Goal: Task Accomplishment & Management: Manage account settings

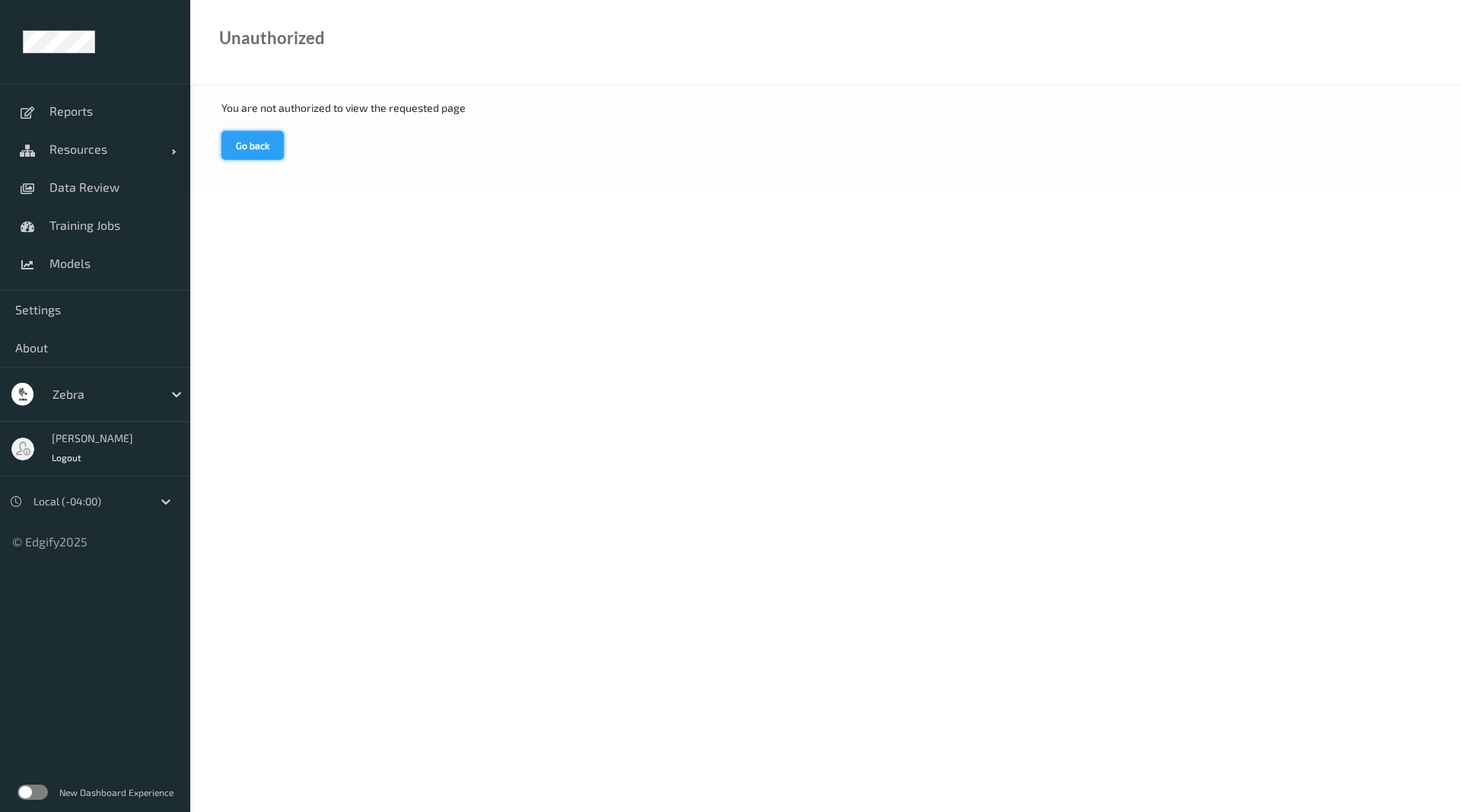
click at [254, 153] on button "Go back" at bounding box center [253, 145] width 62 height 29
click at [146, 385] on div at bounding box center [104, 394] width 103 height 19
click at [164, 391] on div at bounding box center [176, 394] width 28 height 28
click at [235, 154] on button "Go back" at bounding box center [253, 145] width 62 height 29
click at [101, 123] on link "Reports" at bounding box center [95, 110] width 190 height 38
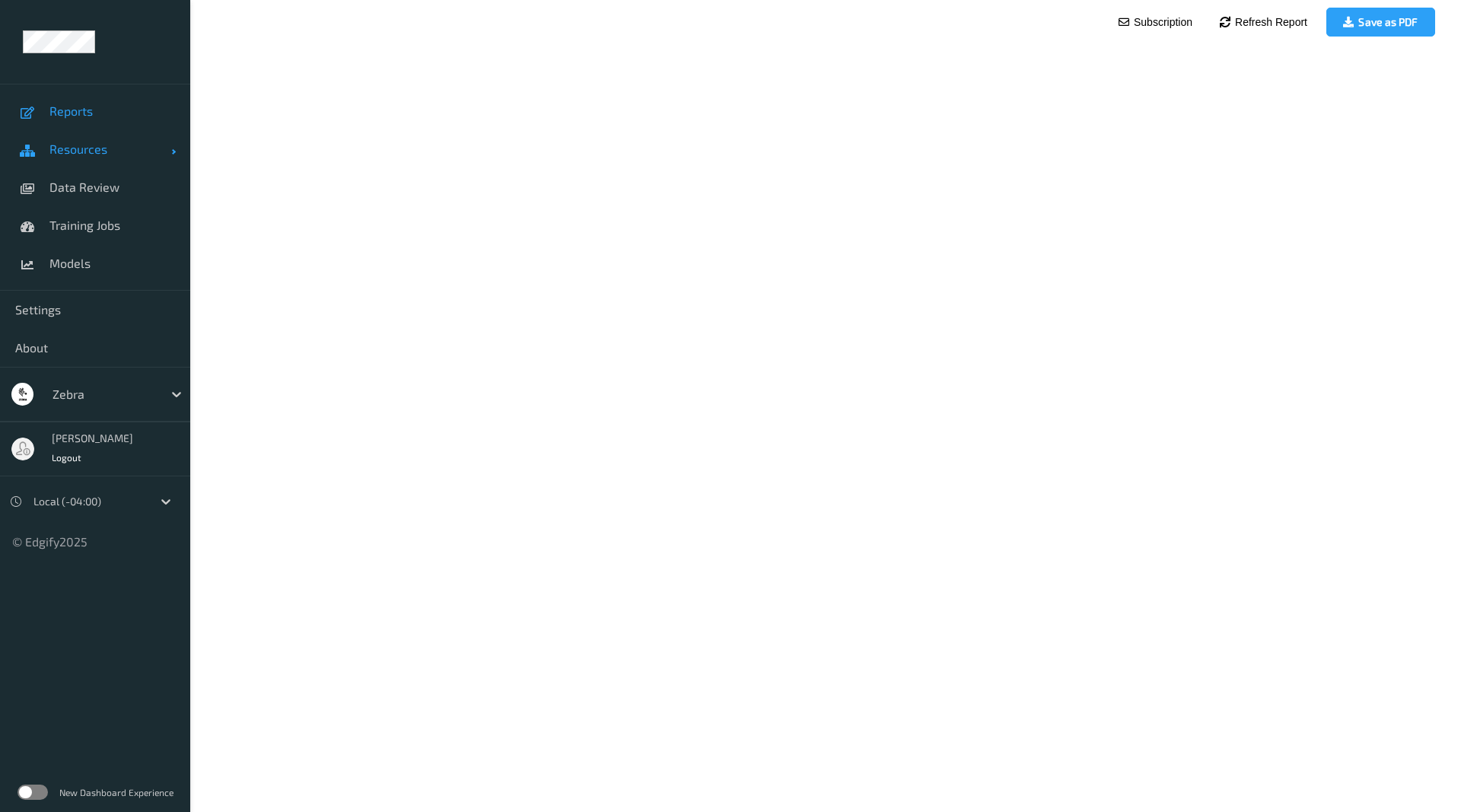
click at [101, 147] on span "Resources" at bounding box center [110, 149] width 122 height 15
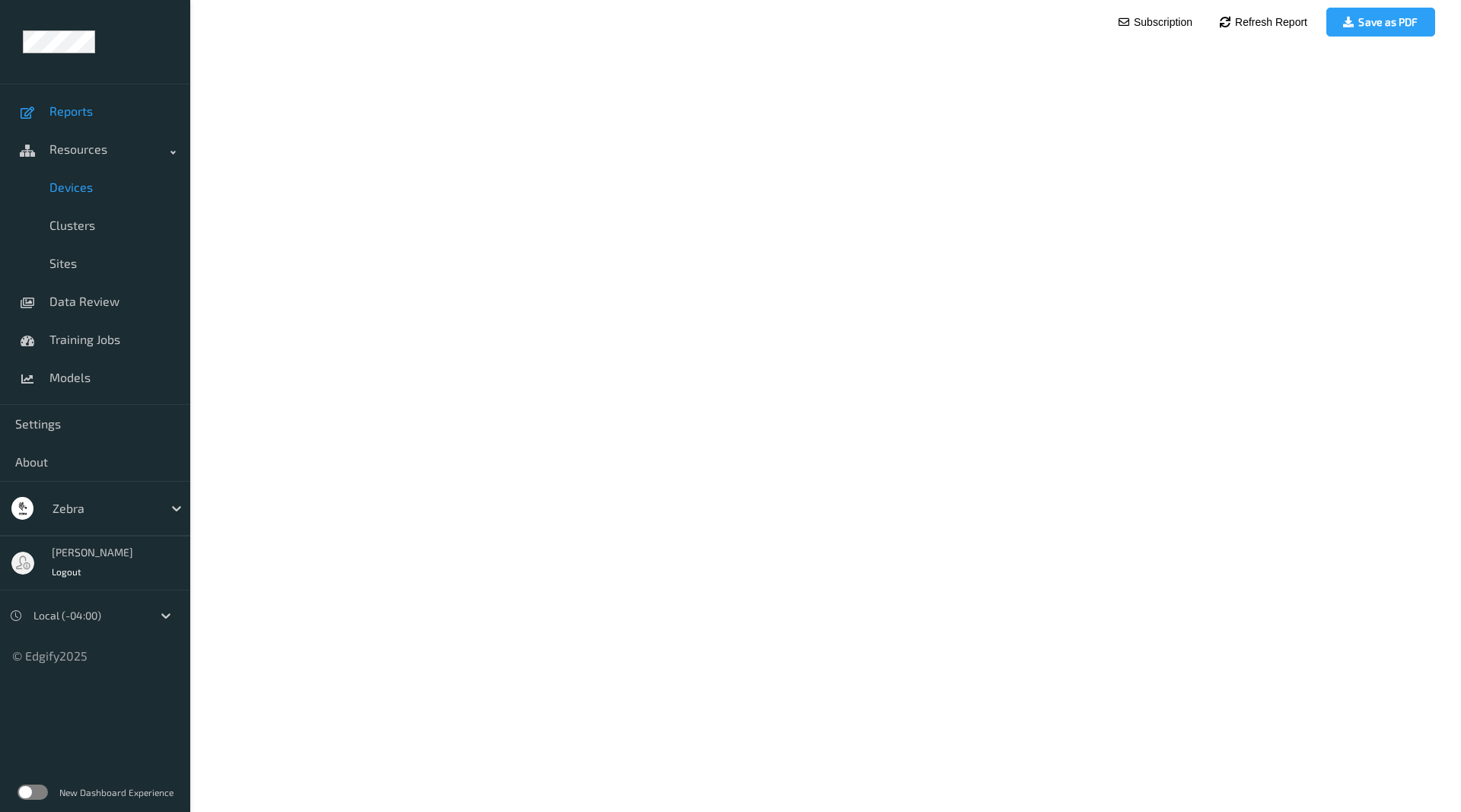
click at [120, 190] on span "Devices" at bounding box center [112, 187] width 126 height 15
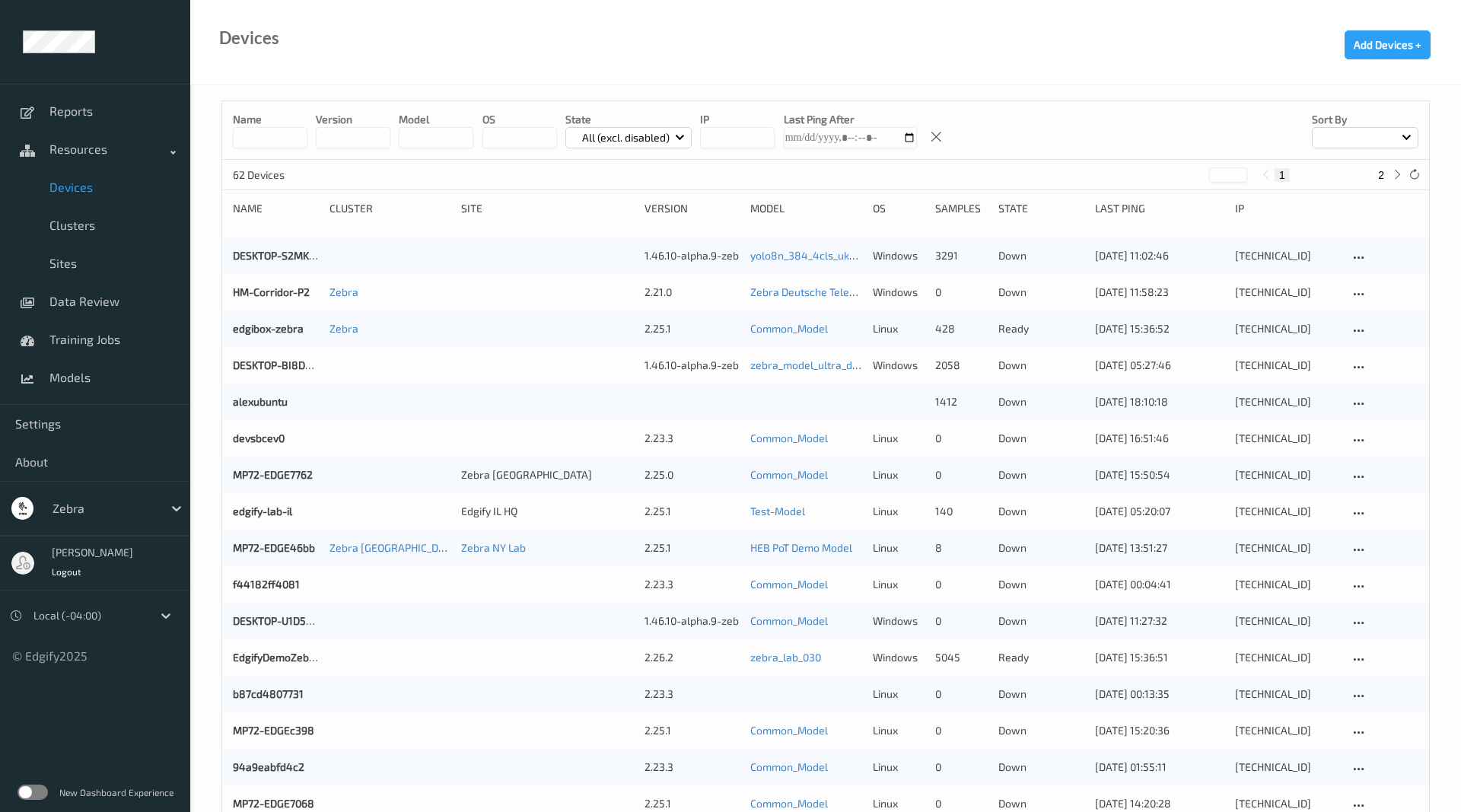
click at [288, 138] on input at bounding box center [270, 137] width 75 height 21
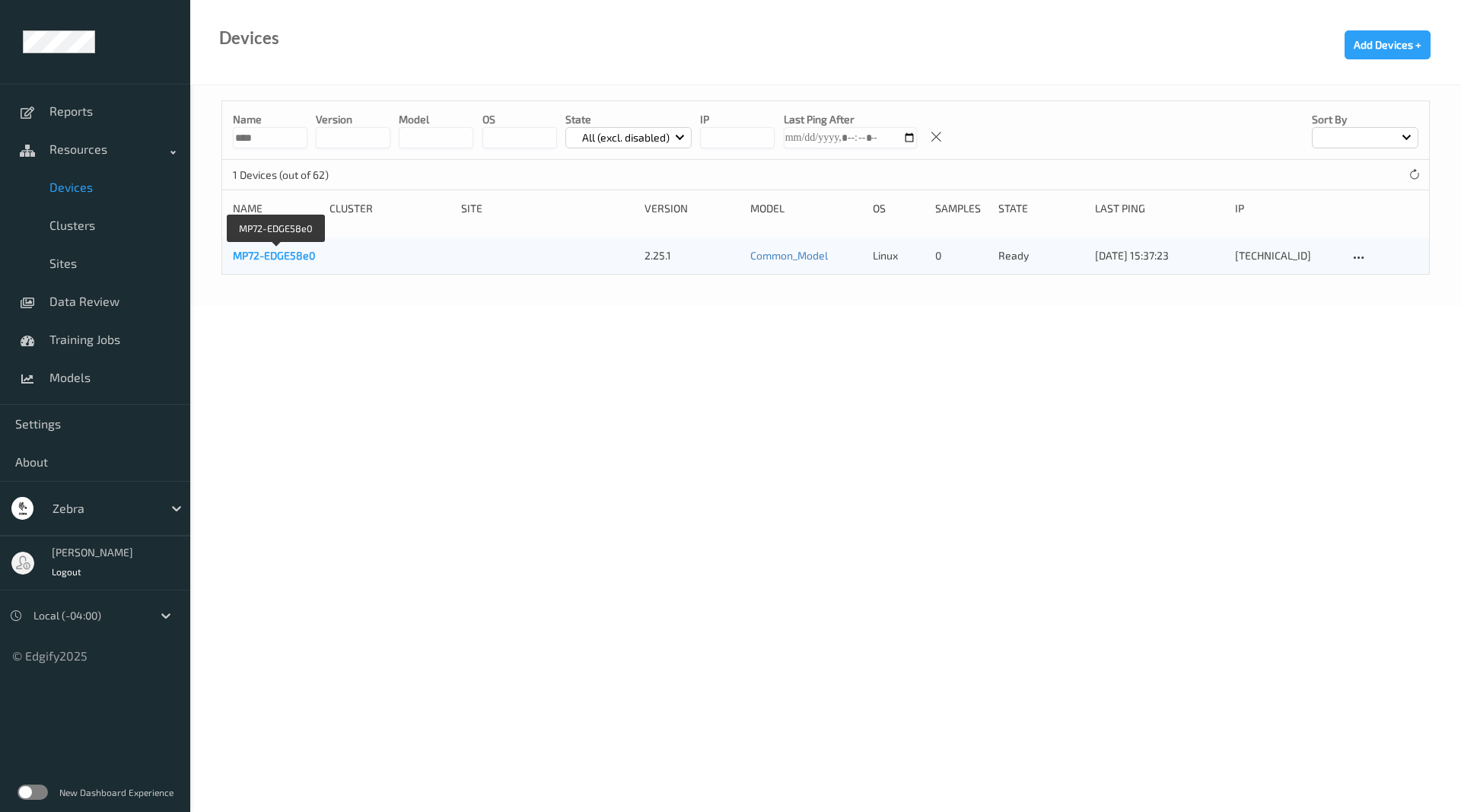
type input "****"
click at [267, 251] on link "MP72-EDGE58e0" at bounding box center [274, 254] width 83 height 13
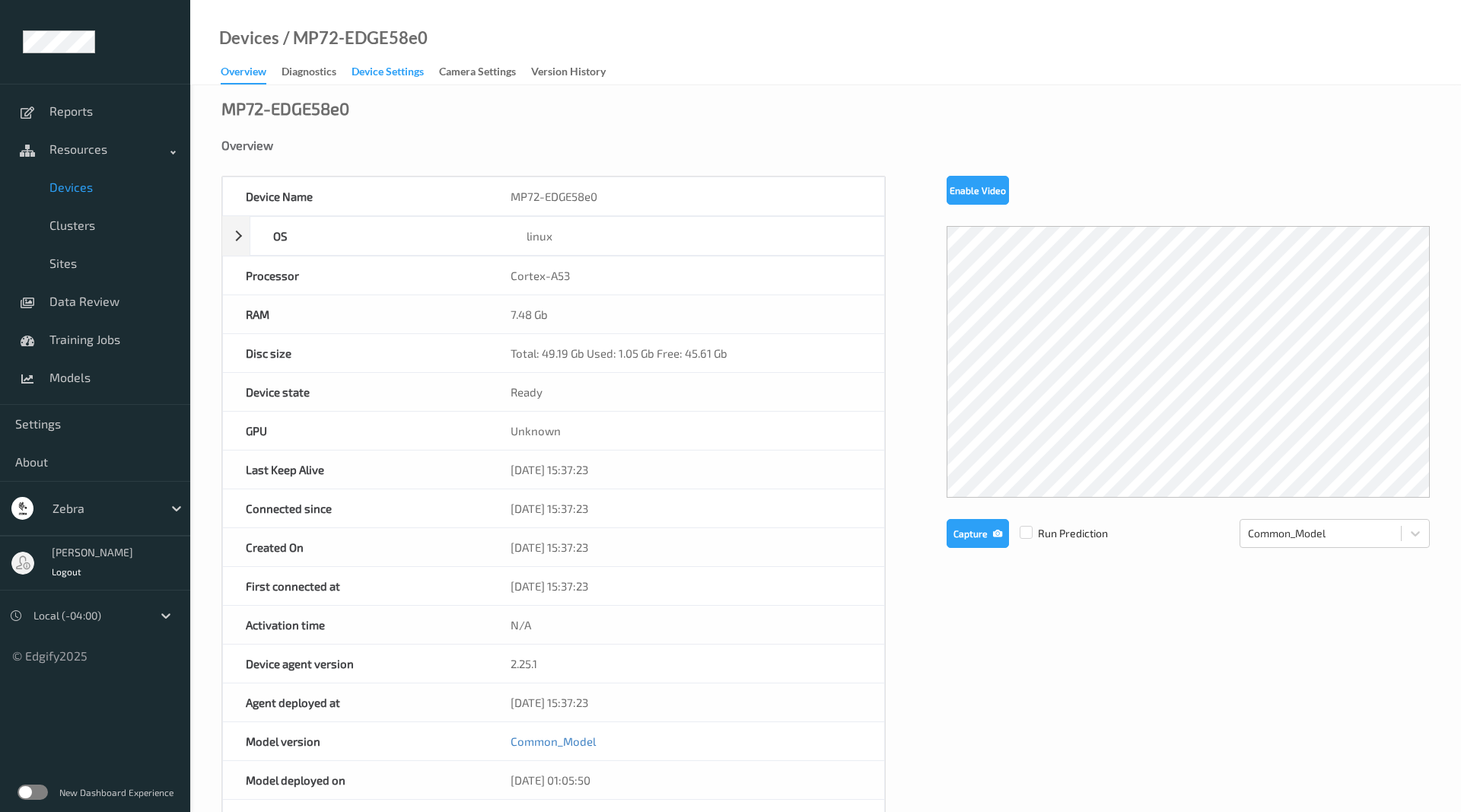
click at [393, 67] on div "Device Settings" at bounding box center [388, 73] width 72 height 19
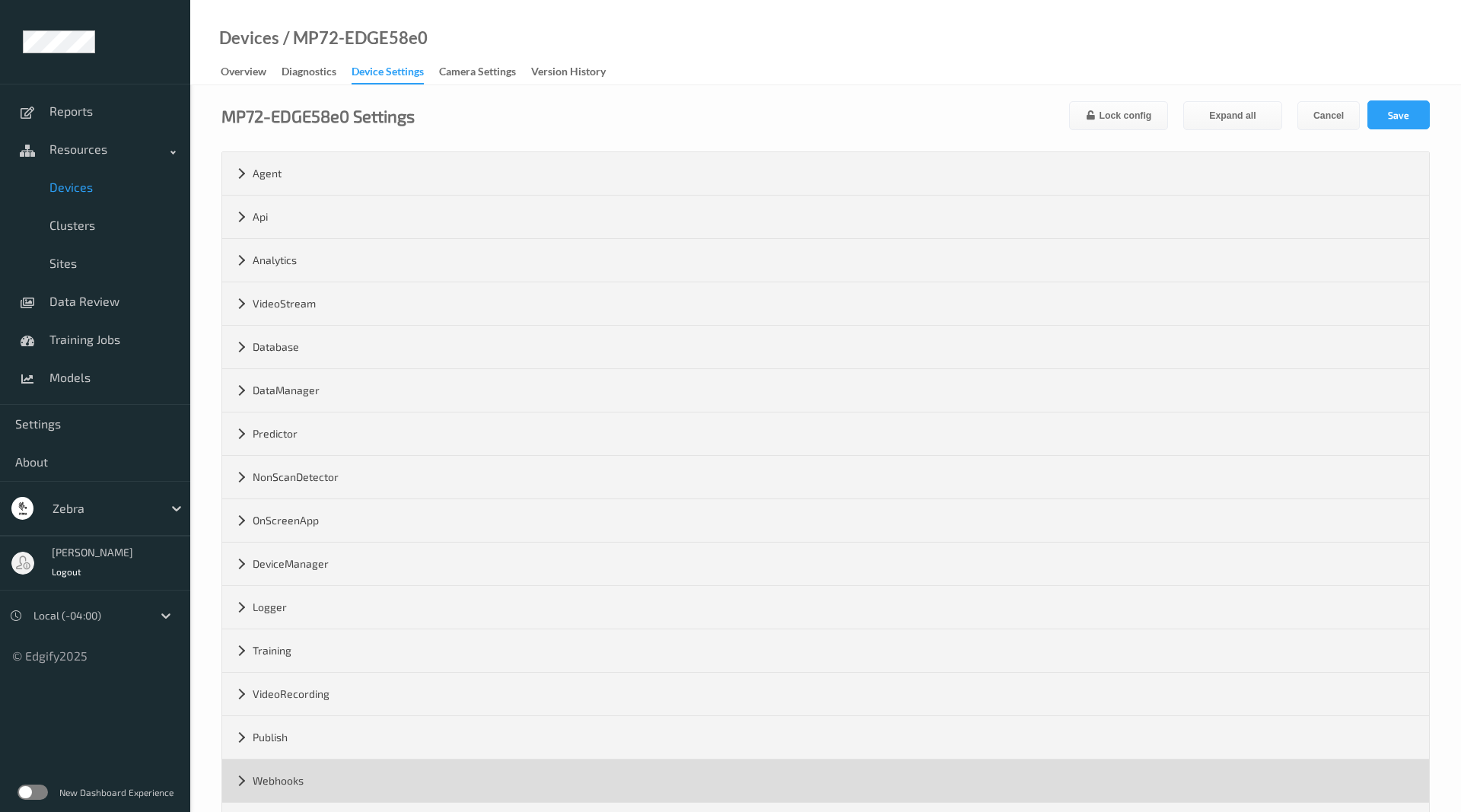
click at [326, 774] on div "Webhooks" at bounding box center [826, 780] width 1207 height 43
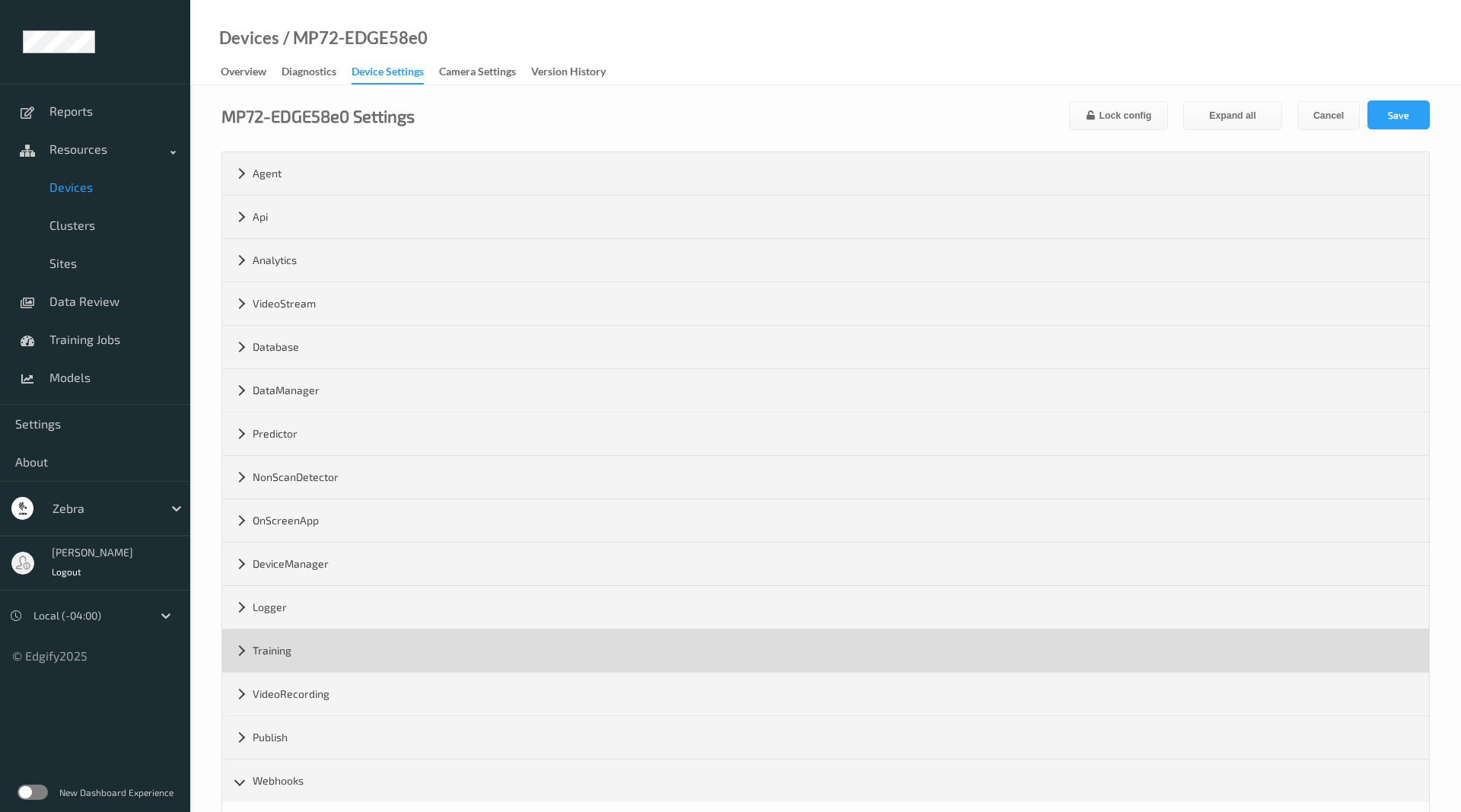
scroll to position [152, 0]
